Goal: Information Seeking & Learning: Learn about a topic

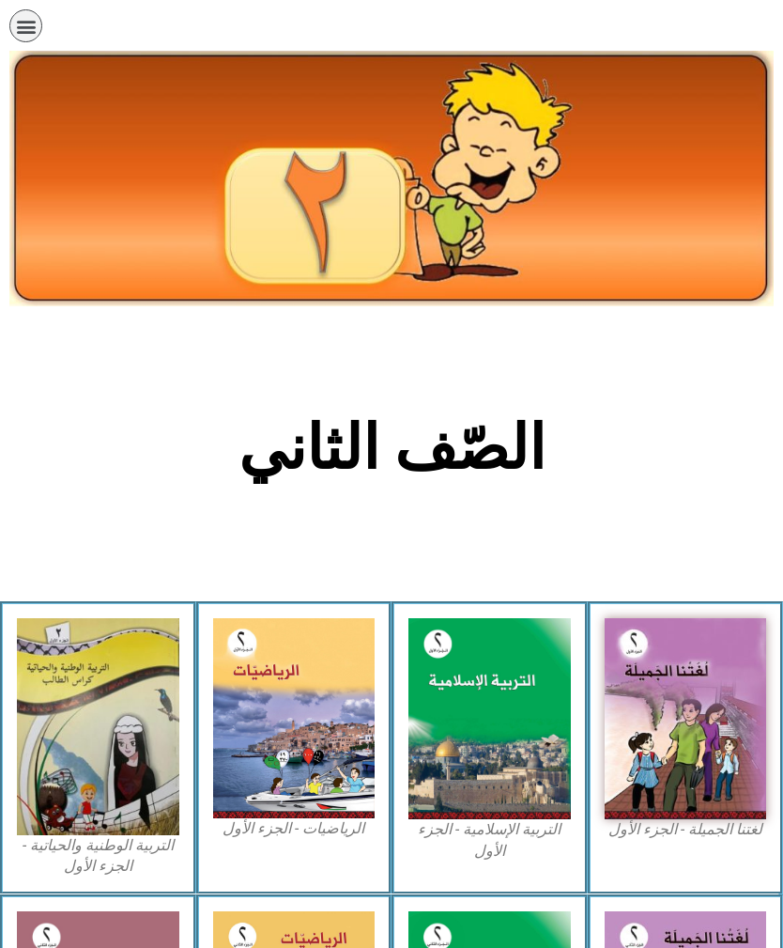
scroll to position [223, 0]
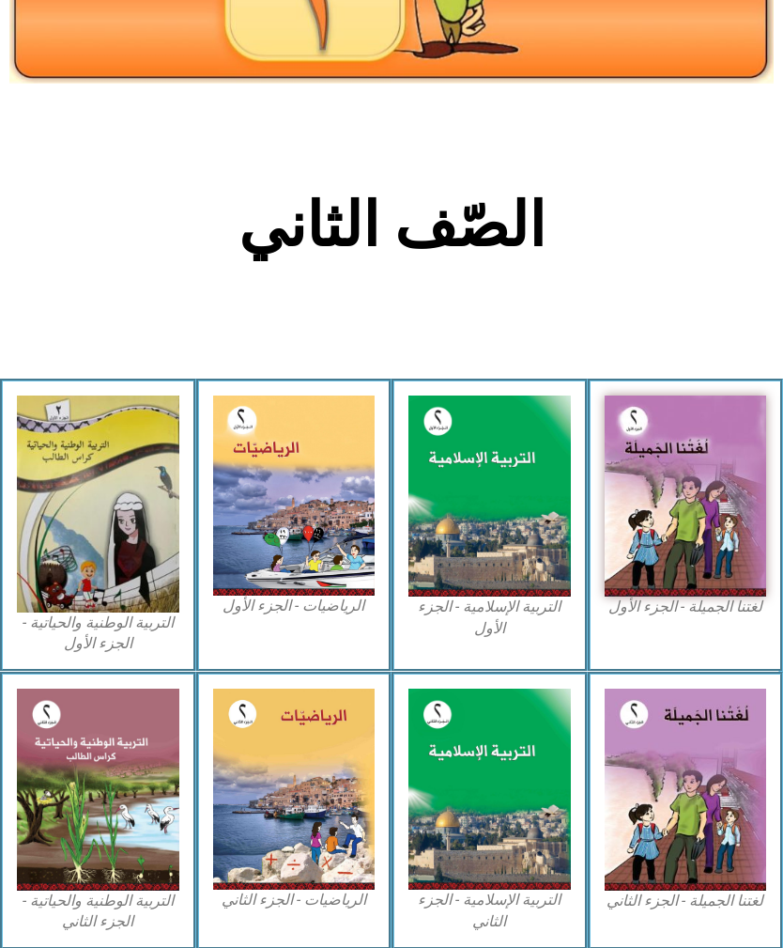
click at [310, 477] on img at bounding box center [294, 495] width 162 height 201
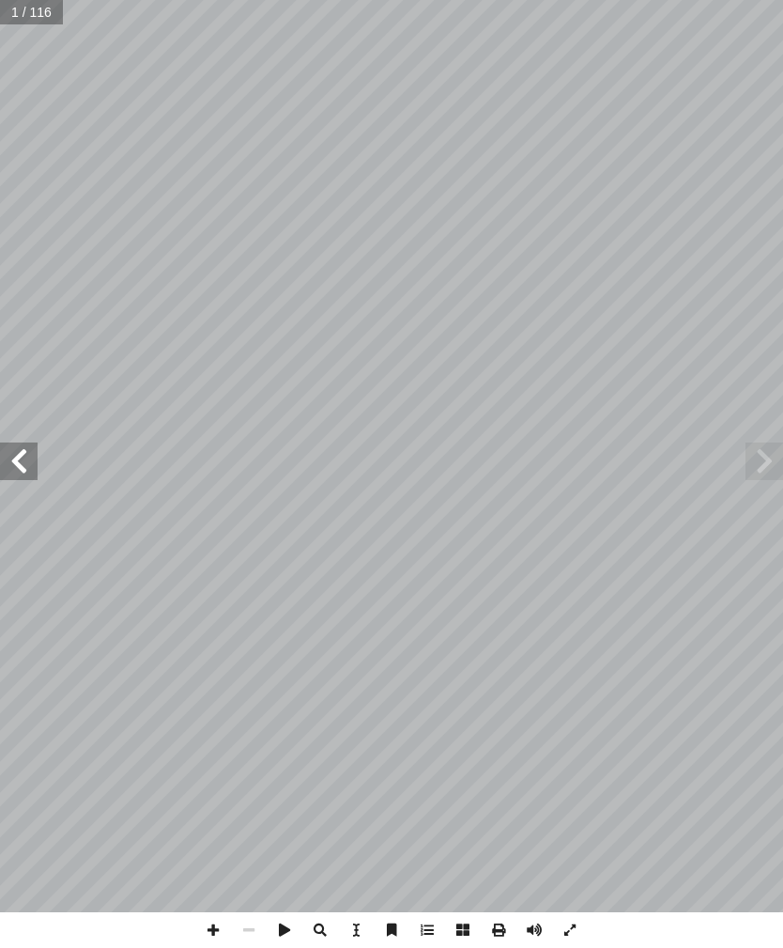
click at [20, 464] on span at bounding box center [19, 461] width 38 height 38
click at [23, 470] on span at bounding box center [19, 461] width 38 height 38
click at [30, 449] on span at bounding box center [19, 461] width 38 height 38
click at [33, 458] on span at bounding box center [19, 461] width 38 height 38
click at [30, 453] on span at bounding box center [19, 461] width 38 height 38
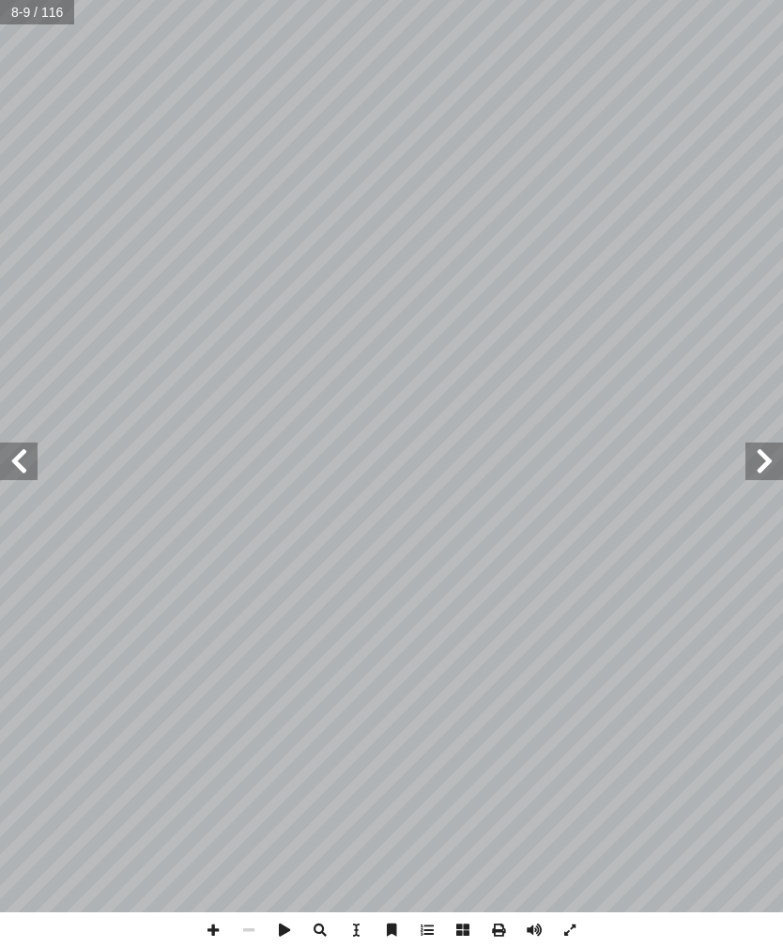
click at [26, 453] on span at bounding box center [19, 461] width 38 height 38
click at [31, 453] on span at bounding box center [19, 461] width 38 height 38
click at [30, 456] on span at bounding box center [19, 461] width 38 height 38
click at [23, 467] on span at bounding box center [19, 461] width 38 height 38
click at [25, 457] on span at bounding box center [19, 461] width 38 height 38
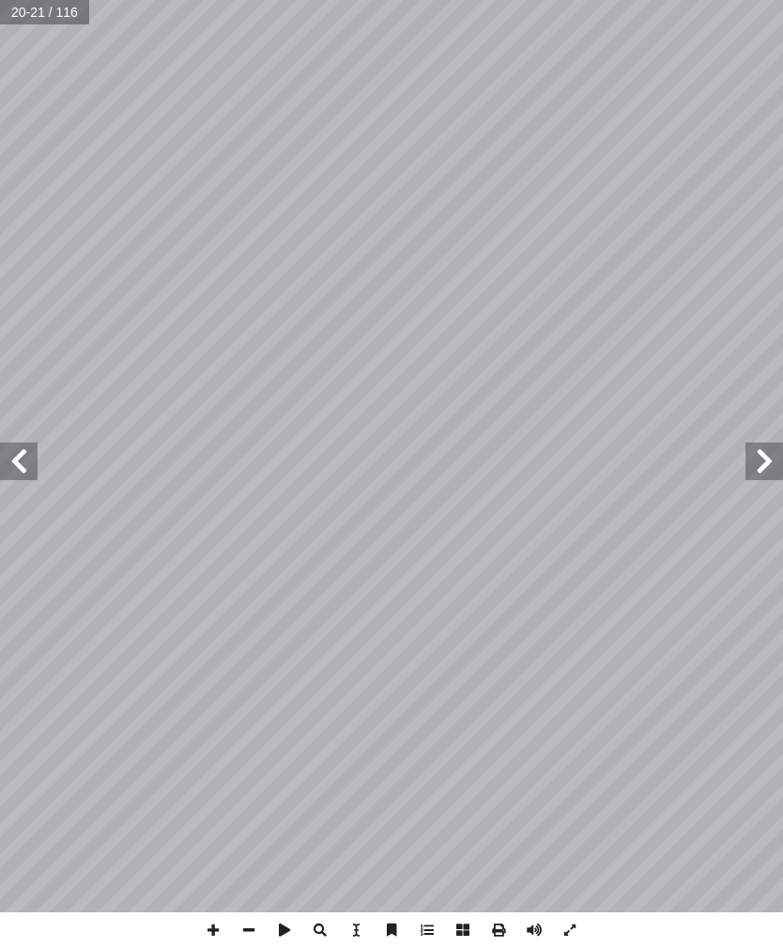
click at [15, 478] on span at bounding box center [19, 461] width 38 height 38
click at [29, 475] on span at bounding box center [19, 461] width 38 height 38
